Goal: Task Accomplishment & Management: Complete application form

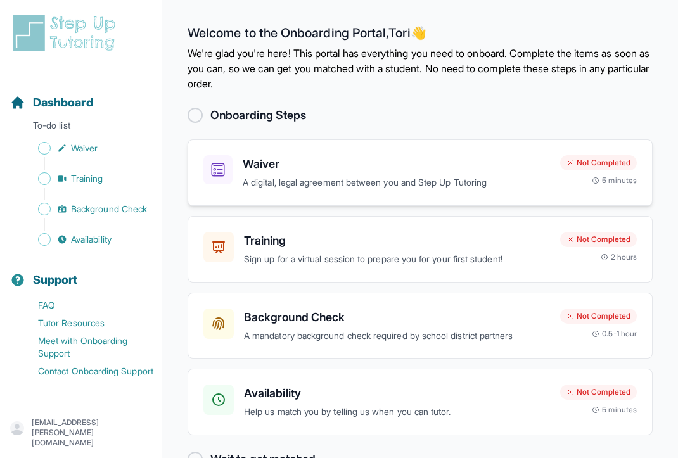
click at [489, 163] on h3 "Waiver" at bounding box center [396, 164] width 307 height 18
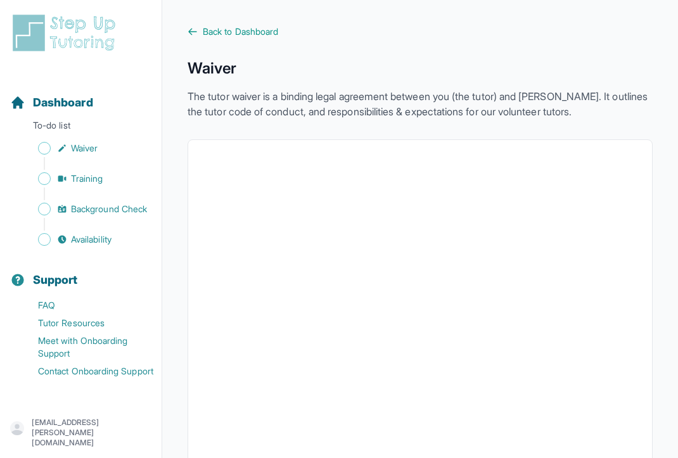
drag, startPoint x: 677, startPoint y: 44, endPoint x: 675, endPoint y: 113, distance: 69.1
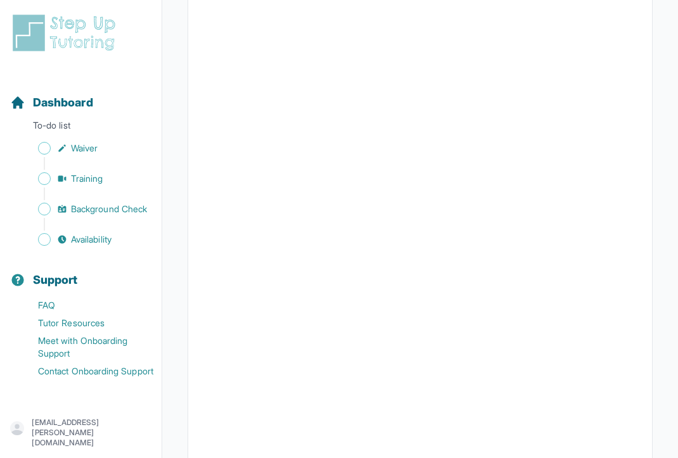
scroll to position [2033, 0]
drag, startPoint x: 675, startPoint y: 366, endPoint x: 674, endPoint y: 407, distance: 41.8
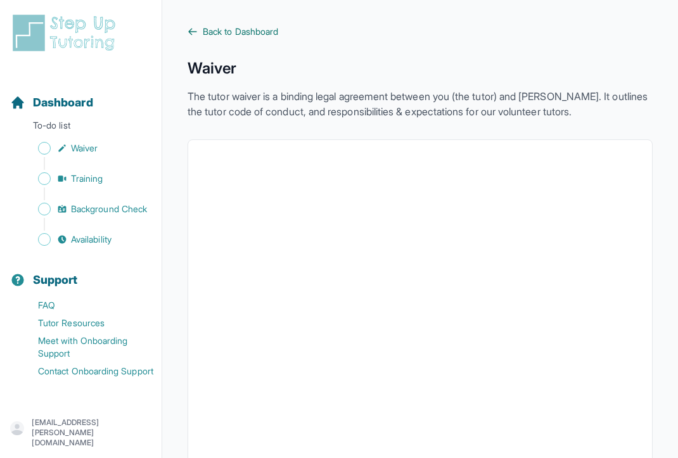
click at [270, 34] on span "Back to Dashboard" at bounding box center [240, 31] width 75 height 13
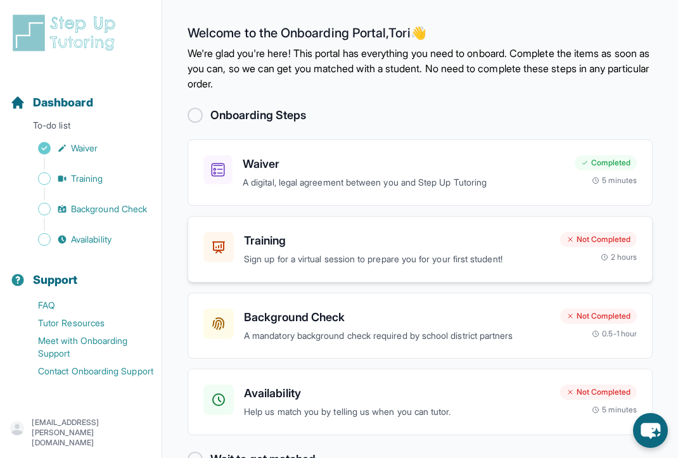
click at [291, 255] on p "Sign up for a virtual session to prepare you for your first student!" at bounding box center [397, 259] width 306 height 15
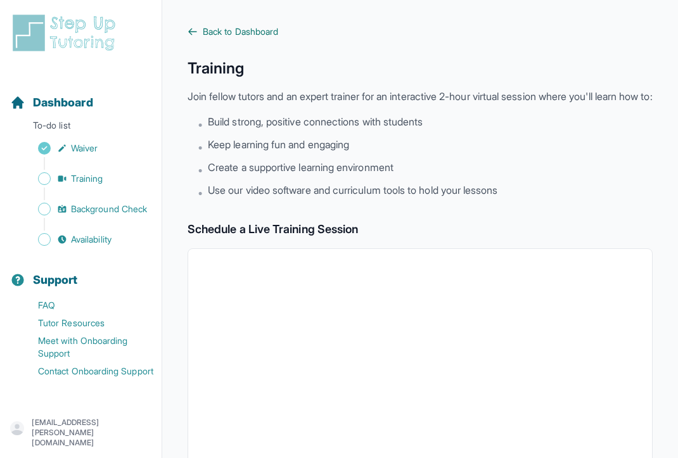
click at [278, 29] on span "Back to Dashboard" at bounding box center [240, 31] width 75 height 13
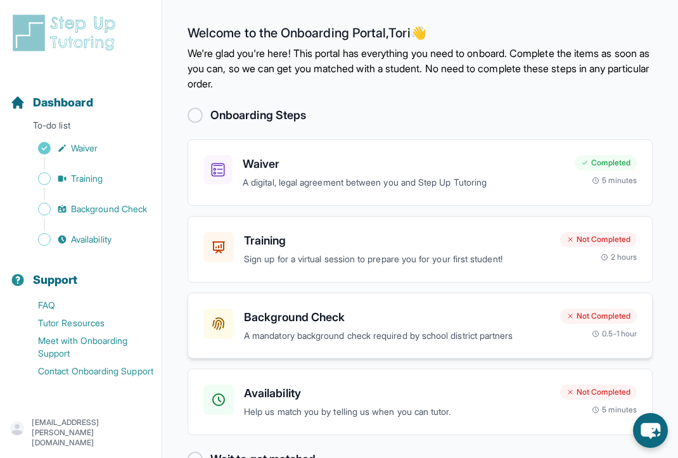
click at [407, 357] on div "Background Check A mandatory background check required by school district partn…" at bounding box center [420, 326] width 465 height 67
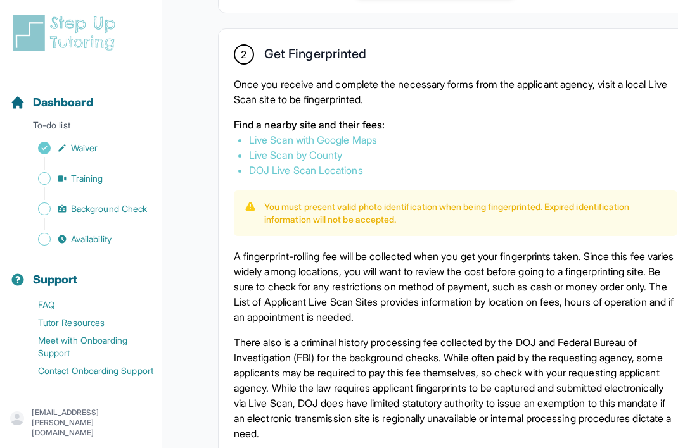
scroll to position [714, 0]
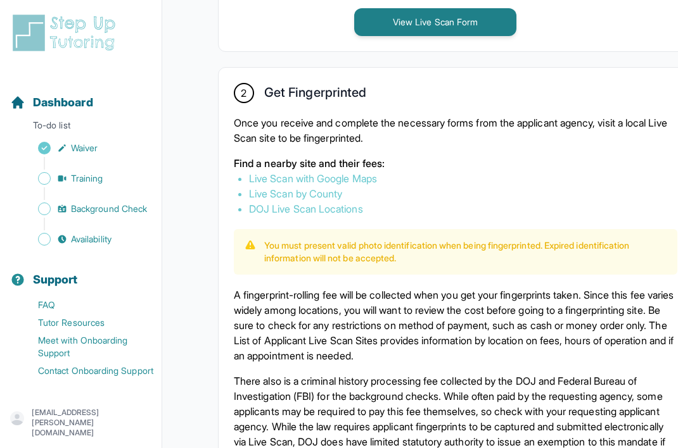
click at [355, 215] on link "DOJ Live Scan Locations" at bounding box center [306, 209] width 114 height 13
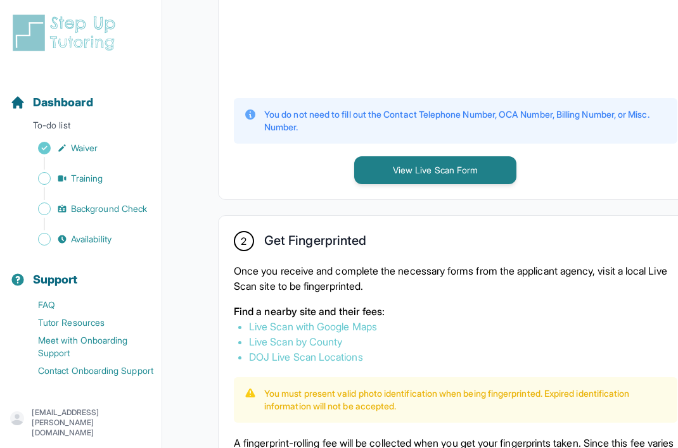
scroll to position [552, 0]
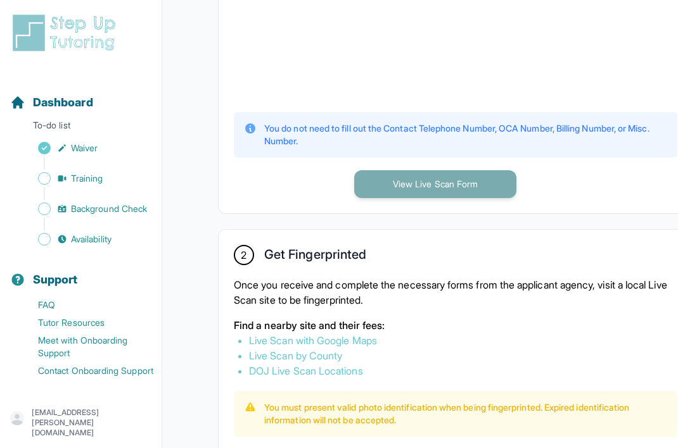
click at [470, 196] on button "View Live Scan Form" at bounding box center [435, 184] width 162 height 28
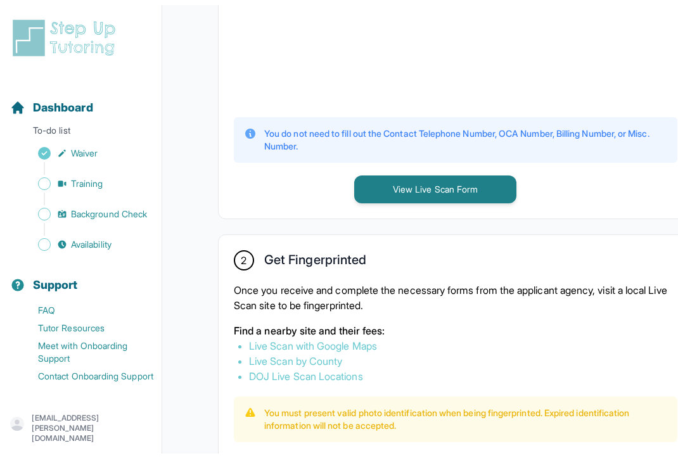
scroll to position [0, 0]
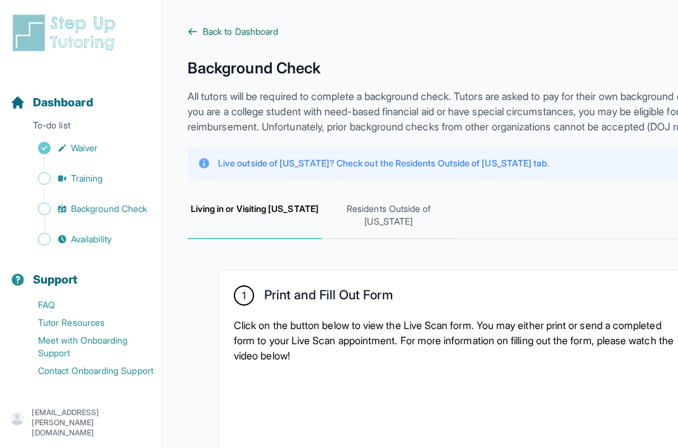
click at [228, 37] on span "Back to Dashboard" at bounding box center [240, 31] width 75 height 13
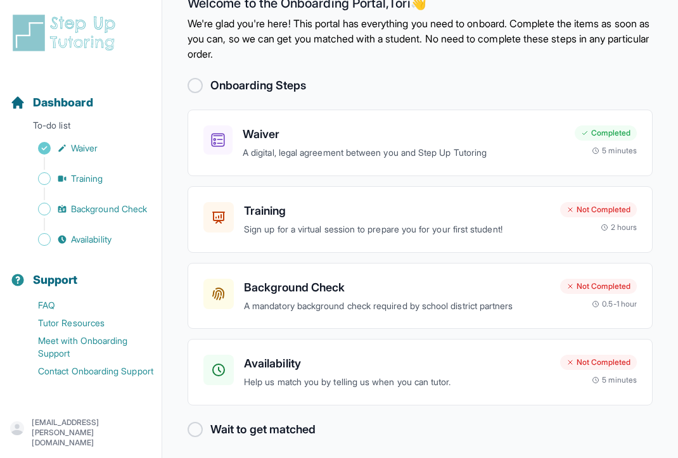
scroll to position [35, 0]
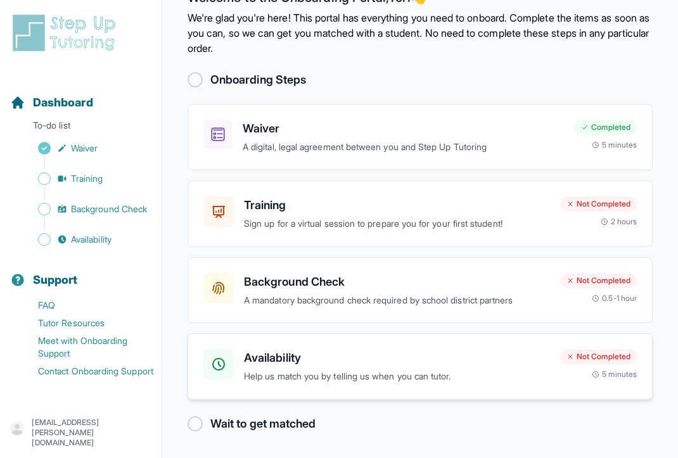
click at [525, 398] on div "Availability Help us match you by telling us when you can tutor. Not Completed …" at bounding box center [420, 366] width 465 height 67
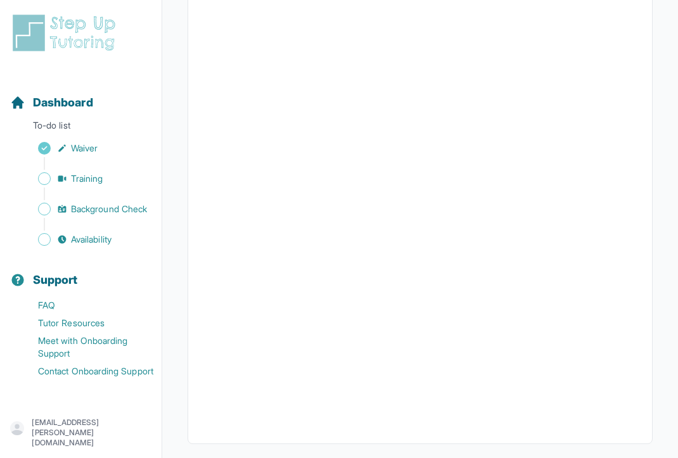
scroll to position [248, 0]
